Goal: Find specific page/section: Find specific page/section

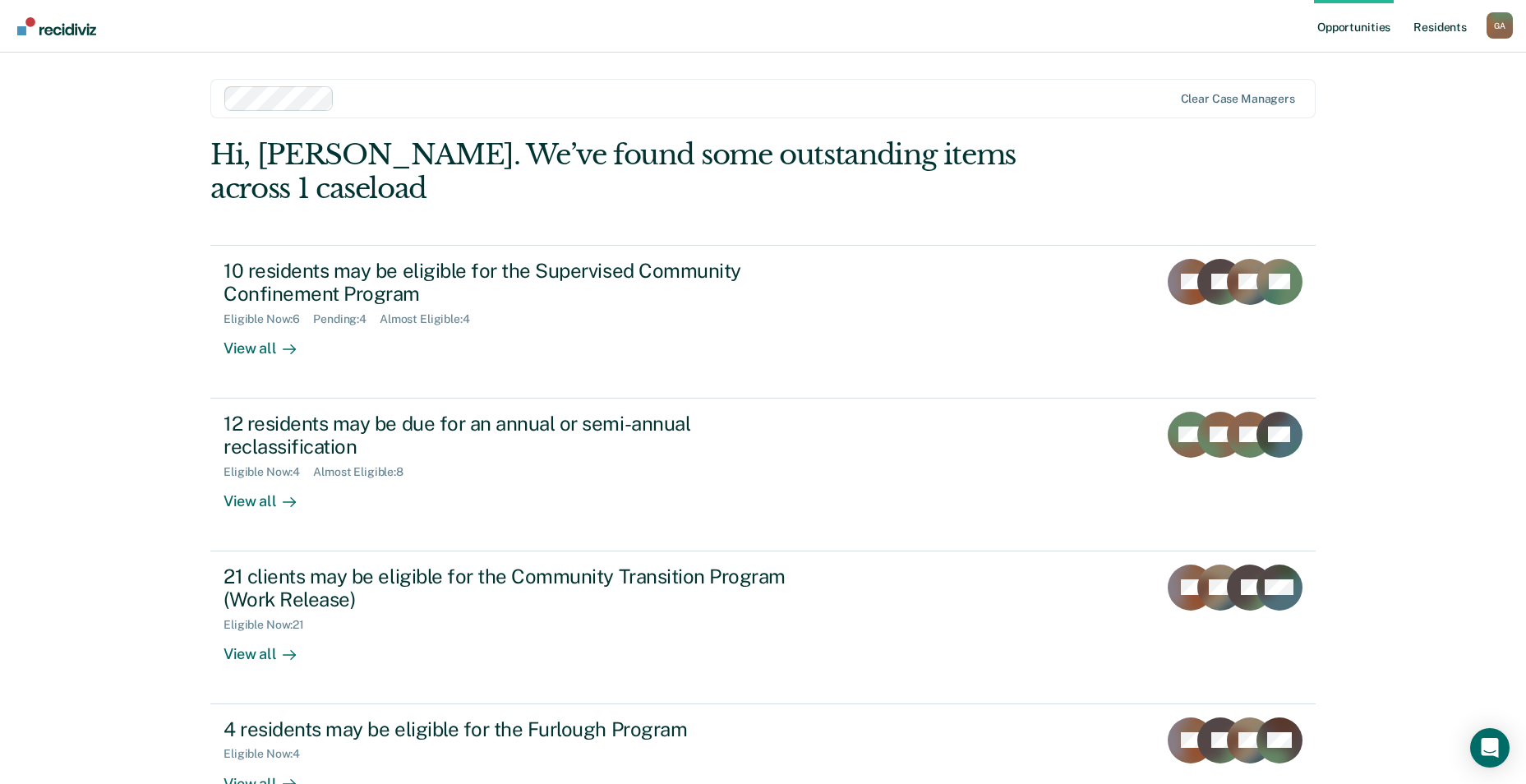
click at [1446, 28] on link "Resident s" at bounding box center [1439, 26] width 60 height 52
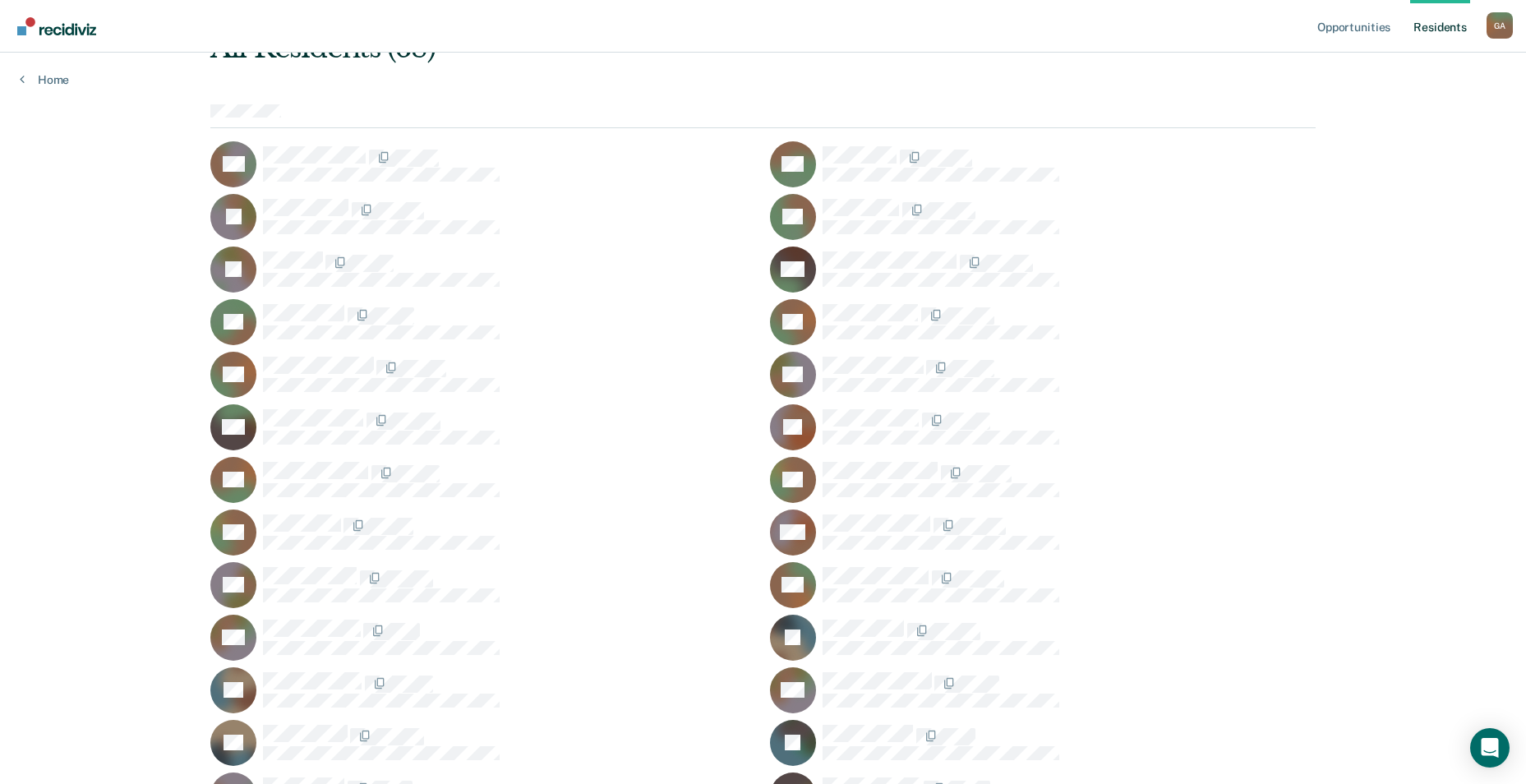
scroll to position [411, 0]
